Goal: Go to known website: Access a specific website the user already knows

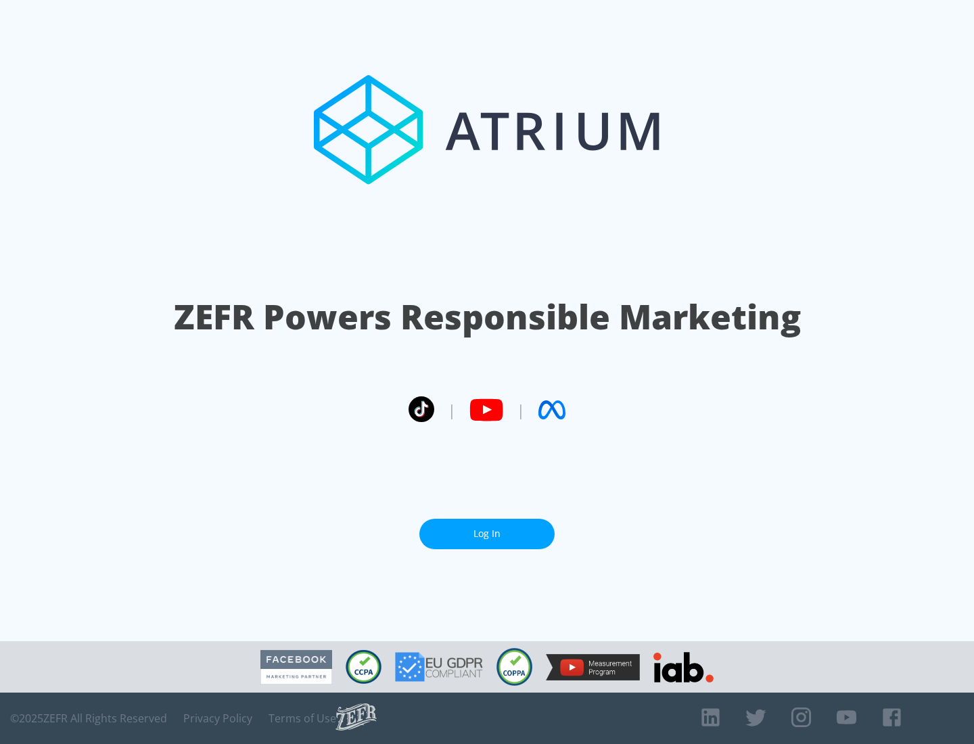
click at [487, 528] on link "Log In" at bounding box center [486, 534] width 135 height 30
